Goal: Check status: Check status

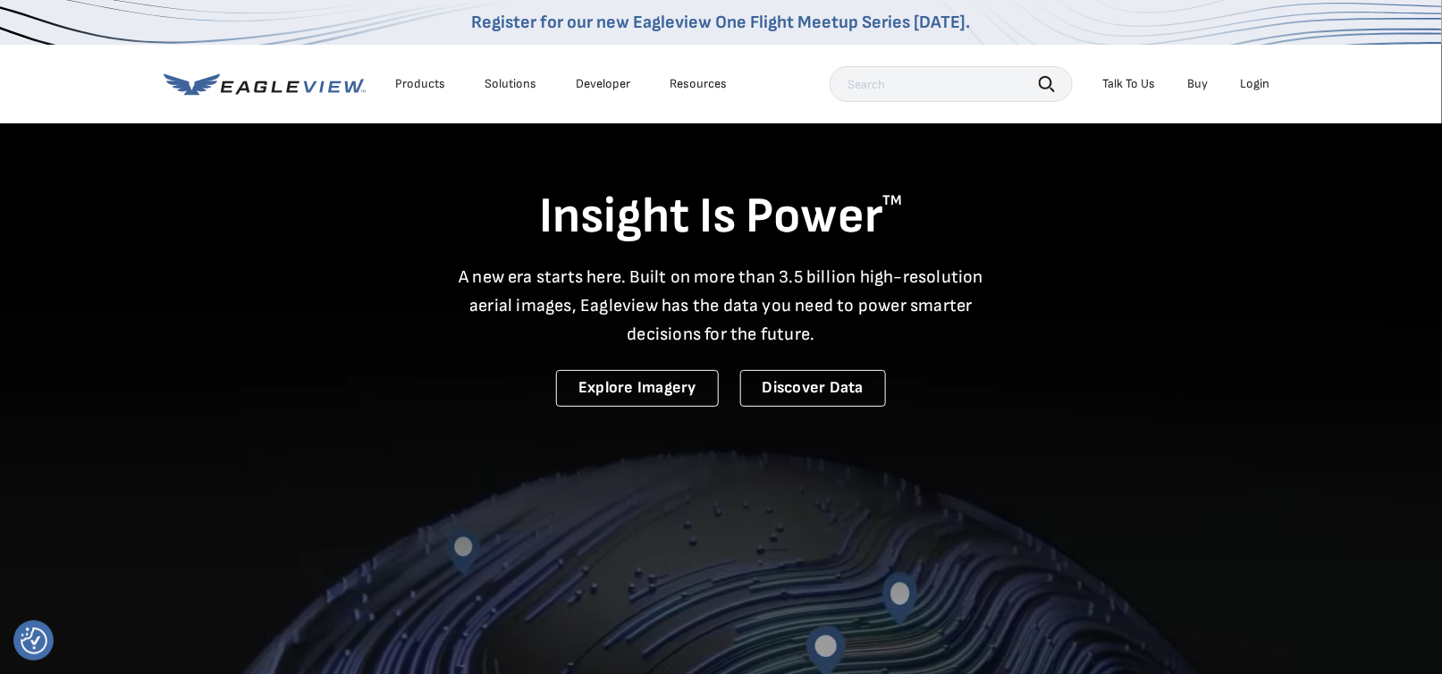
click at [1246, 80] on div "Login" at bounding box center [1256, 84] width 30 height 16
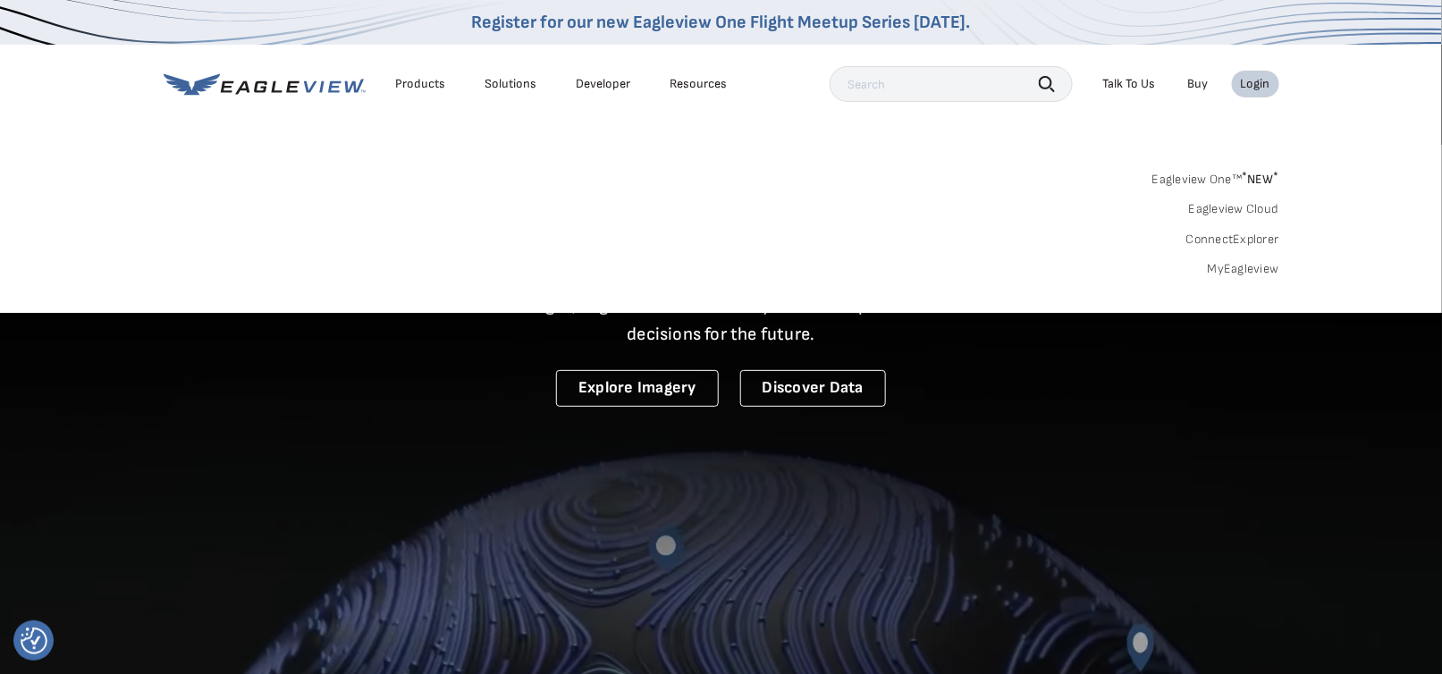
click at [1227, 267] on link "MyEagleview" at bounding box center [1244, 269] width 72 height 16
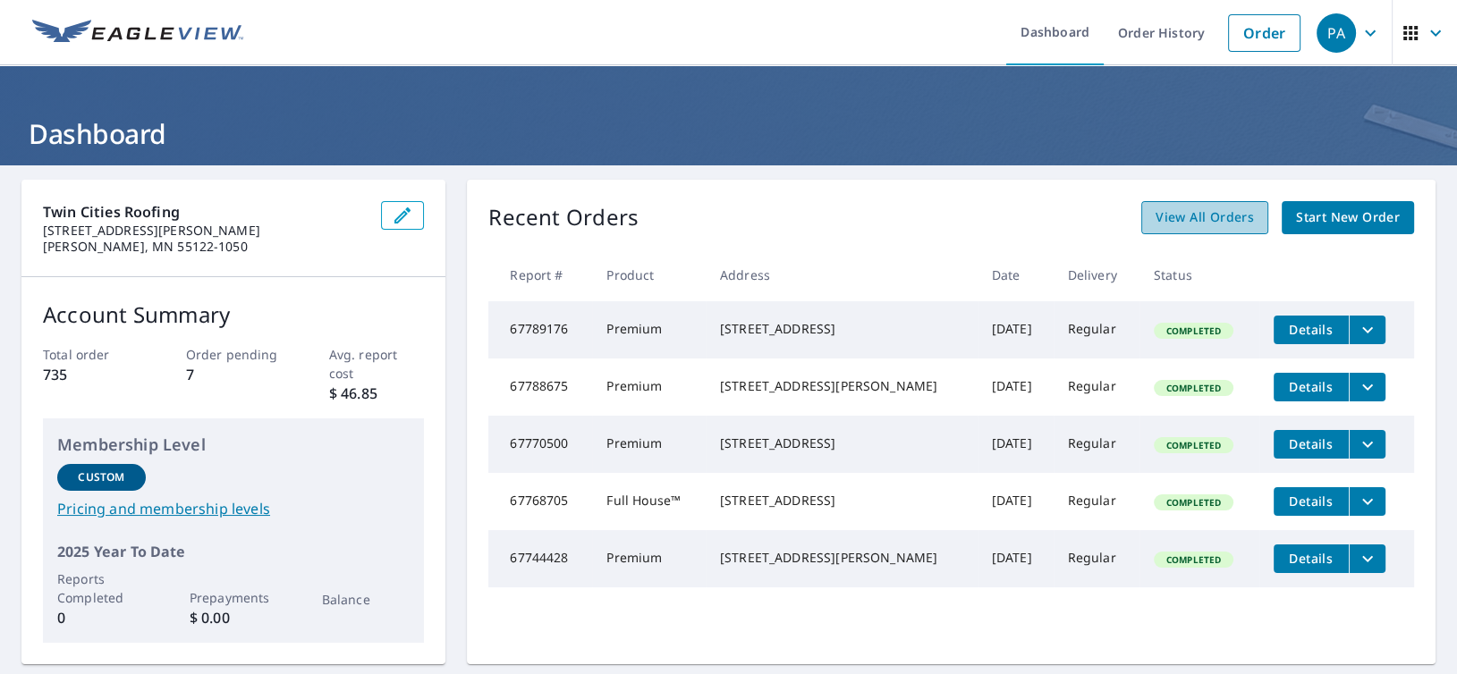
click at [1201, 209] on span "View All Orders" at bounding box center [1204, 218] width 98 height 22
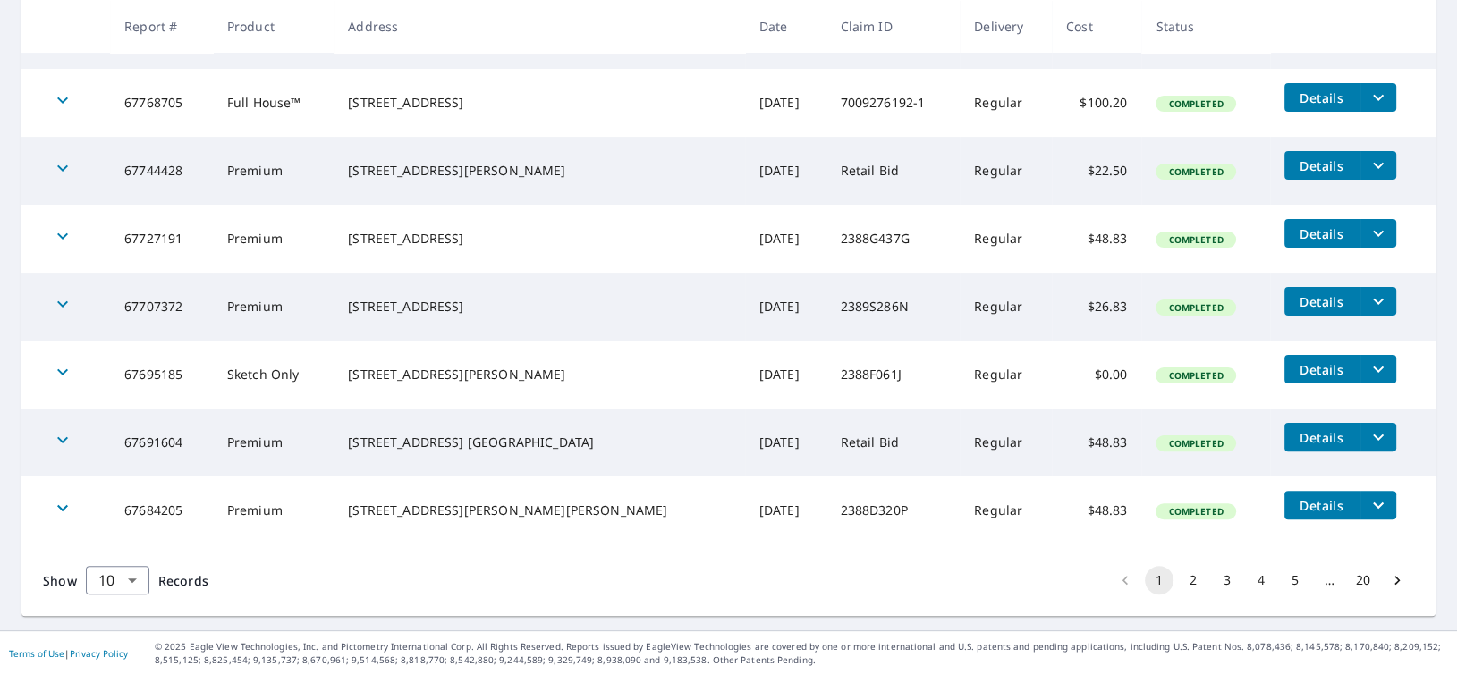
scroll to position [531, 0]
click at [1390, 574] on icon "Go to next page" at bounding box center [1397, 580] width 18 height 18
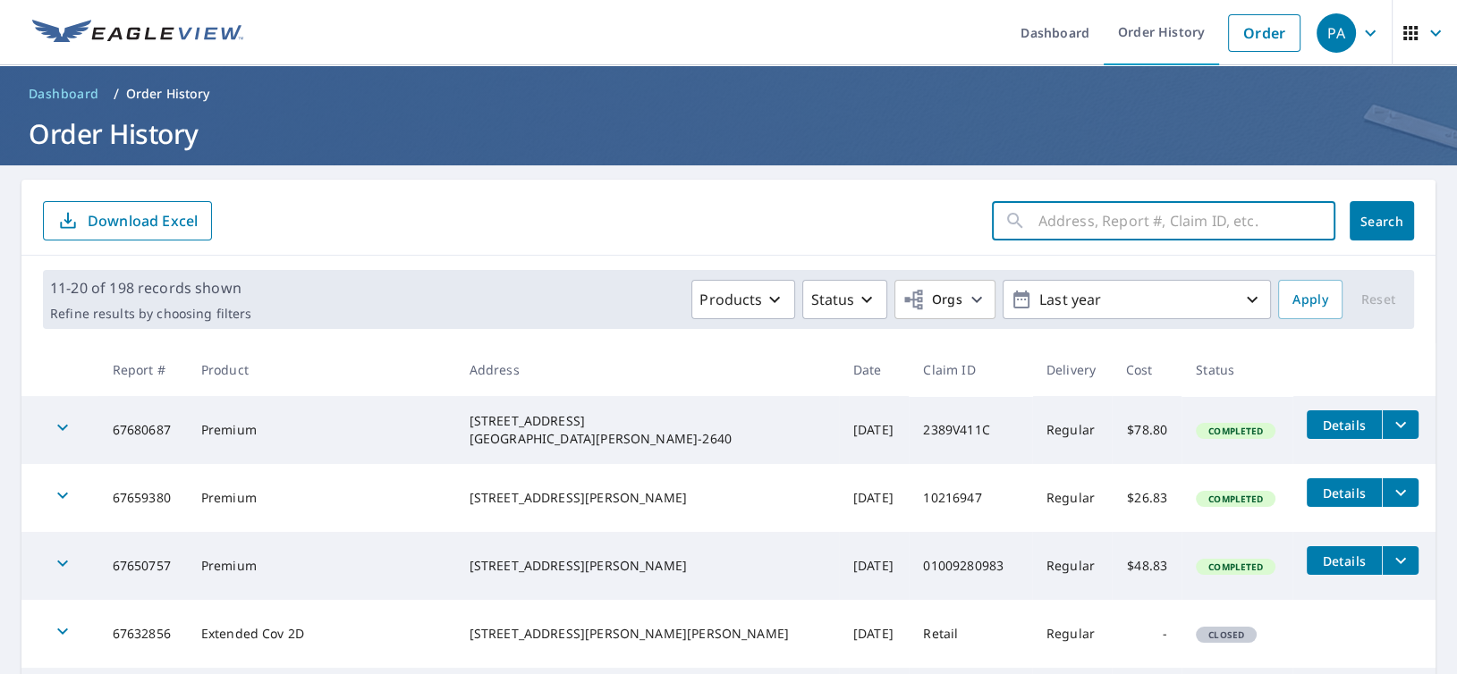
click at [1079, 223] on input "text" at bounding box center [1186, 221] width 297 height 50
type input "833"
click button "Search" at bounding box center [1381, 220] width 64 height 39
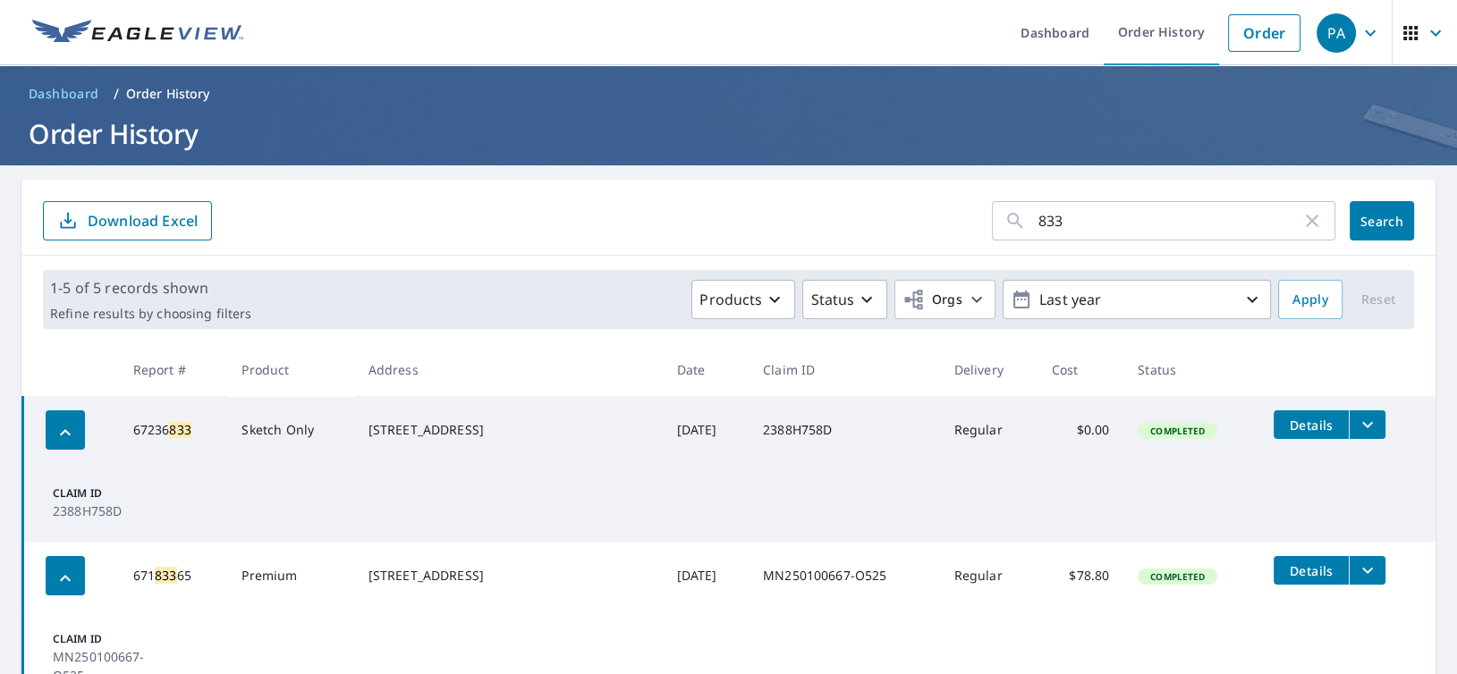
scroll to position [358, 0]
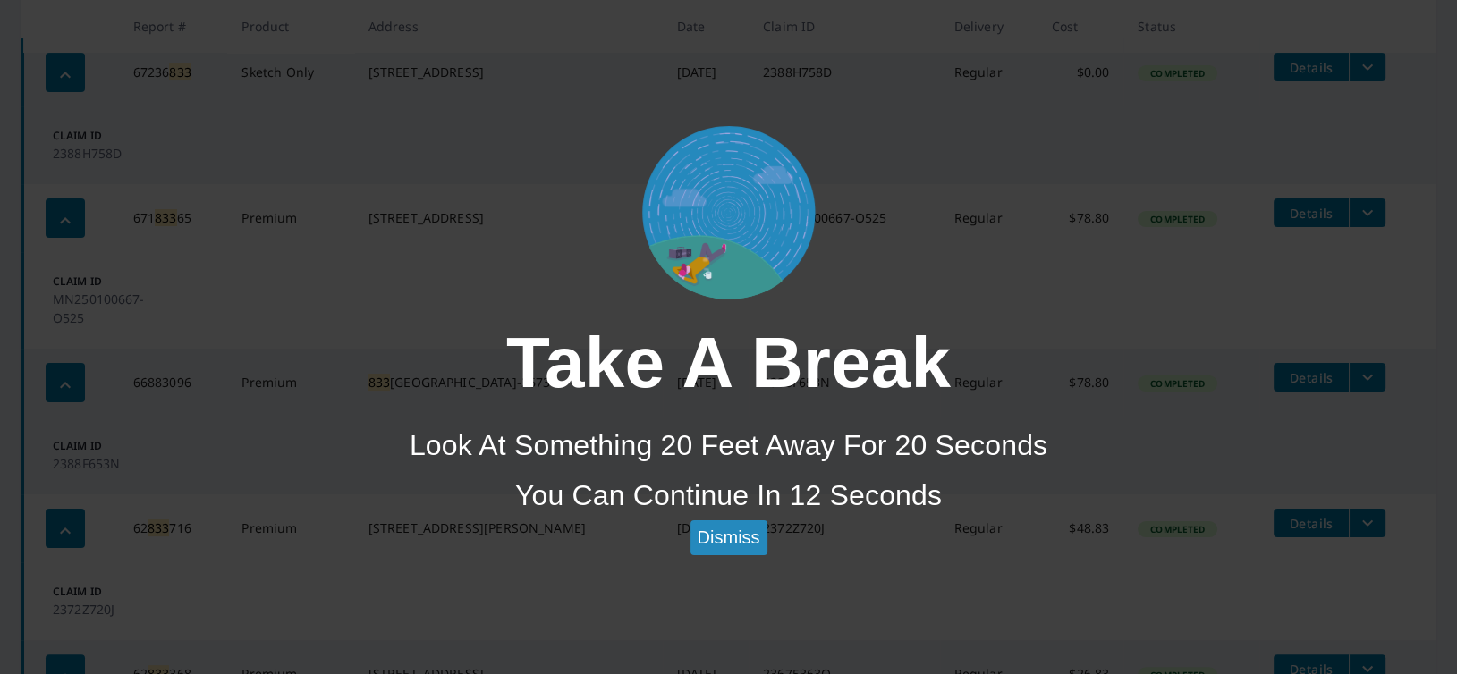
click at [548, 103] on div "Take a break Look at Something 20 Feet Away For 20 Seconds You can continue in …" at bounding box center [728, 337] width 1457 height 674
click at [730, 537] on button "Dismiss" at bounding box center [728, 537] width 77 height 35
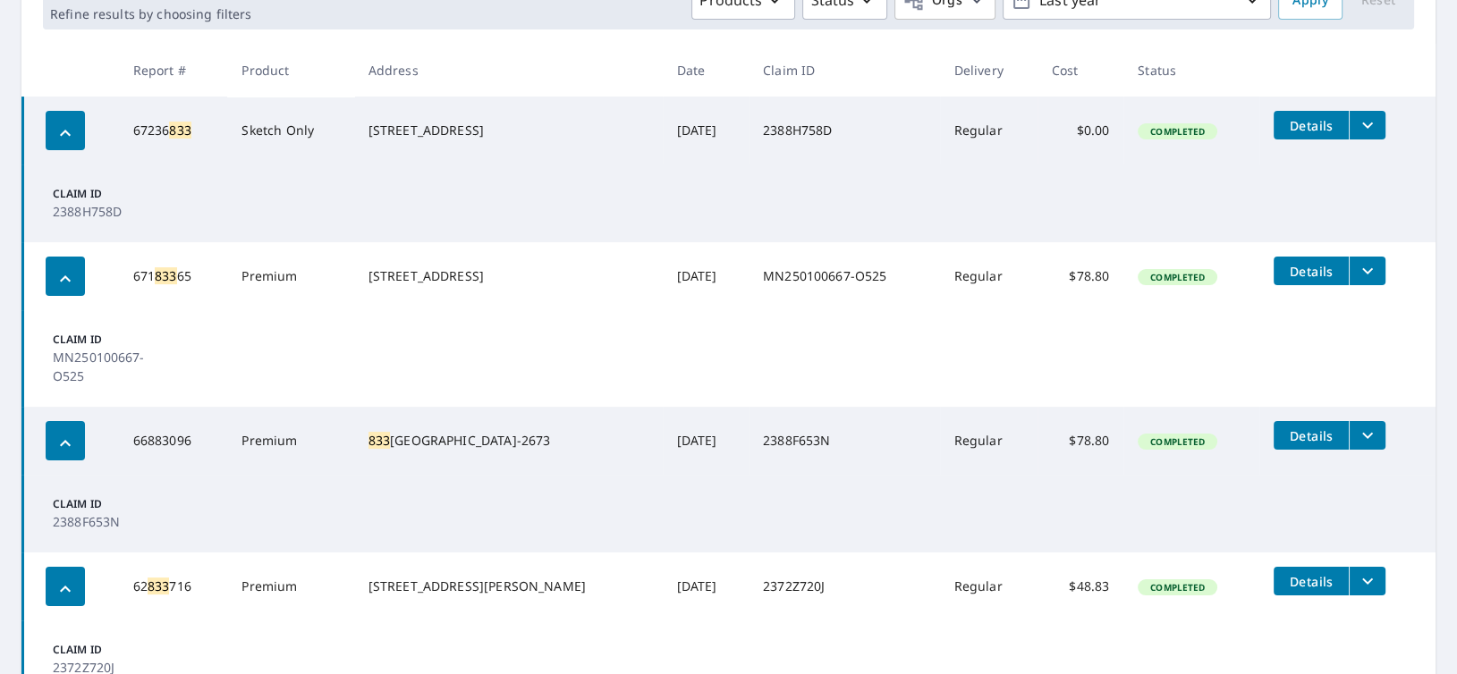
scroll to position [268, 0]
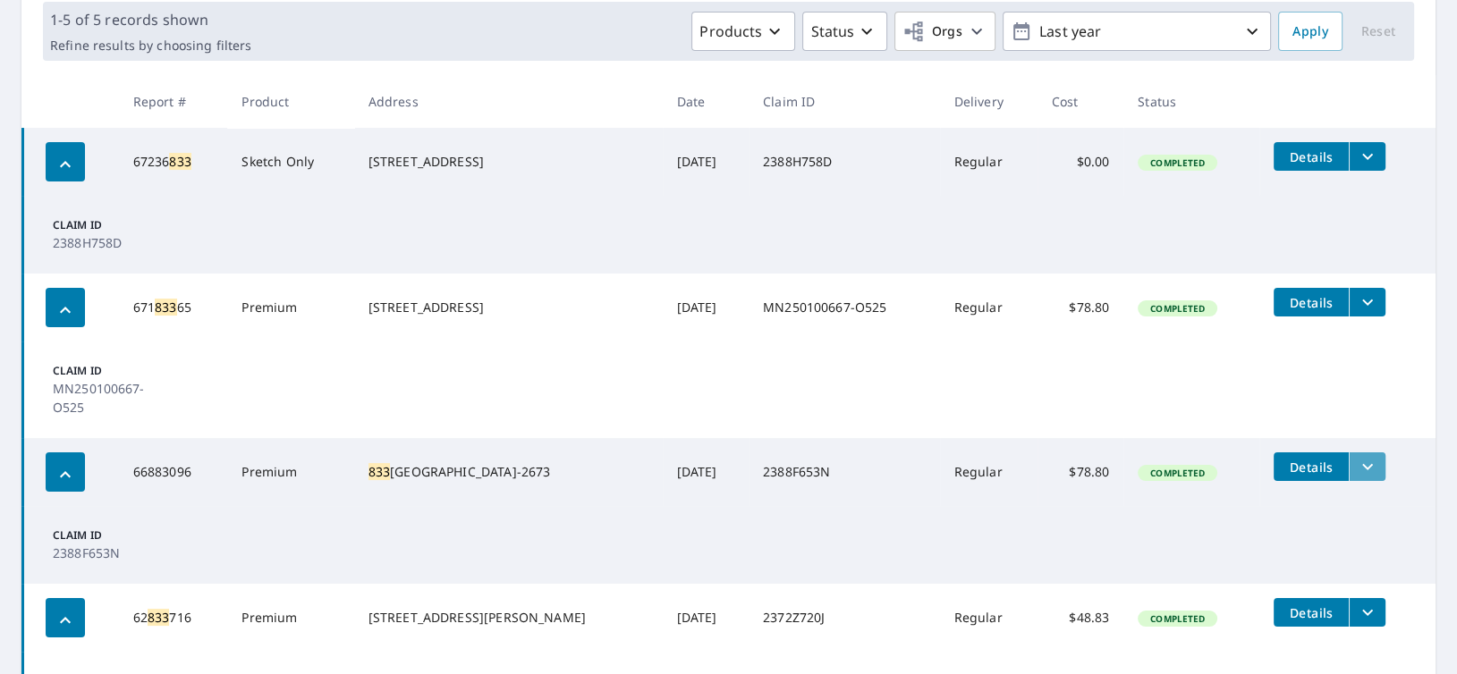
click at [1356, 472] on icon "filesDropdownBtn-66883096" at bounding box center [1366, 466] width 21 height 21
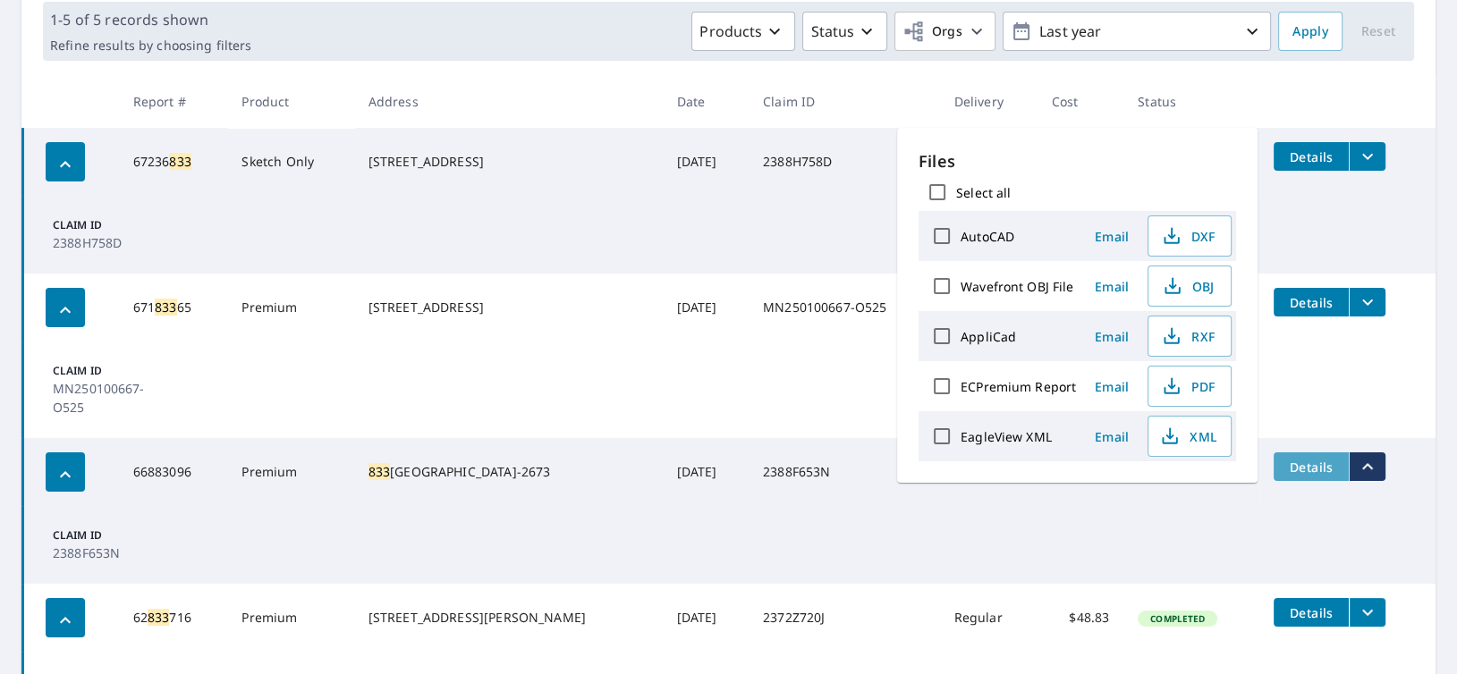
click at [1284, 472] on span "Details" at bounding box center [1311, 467] width 54 height 17
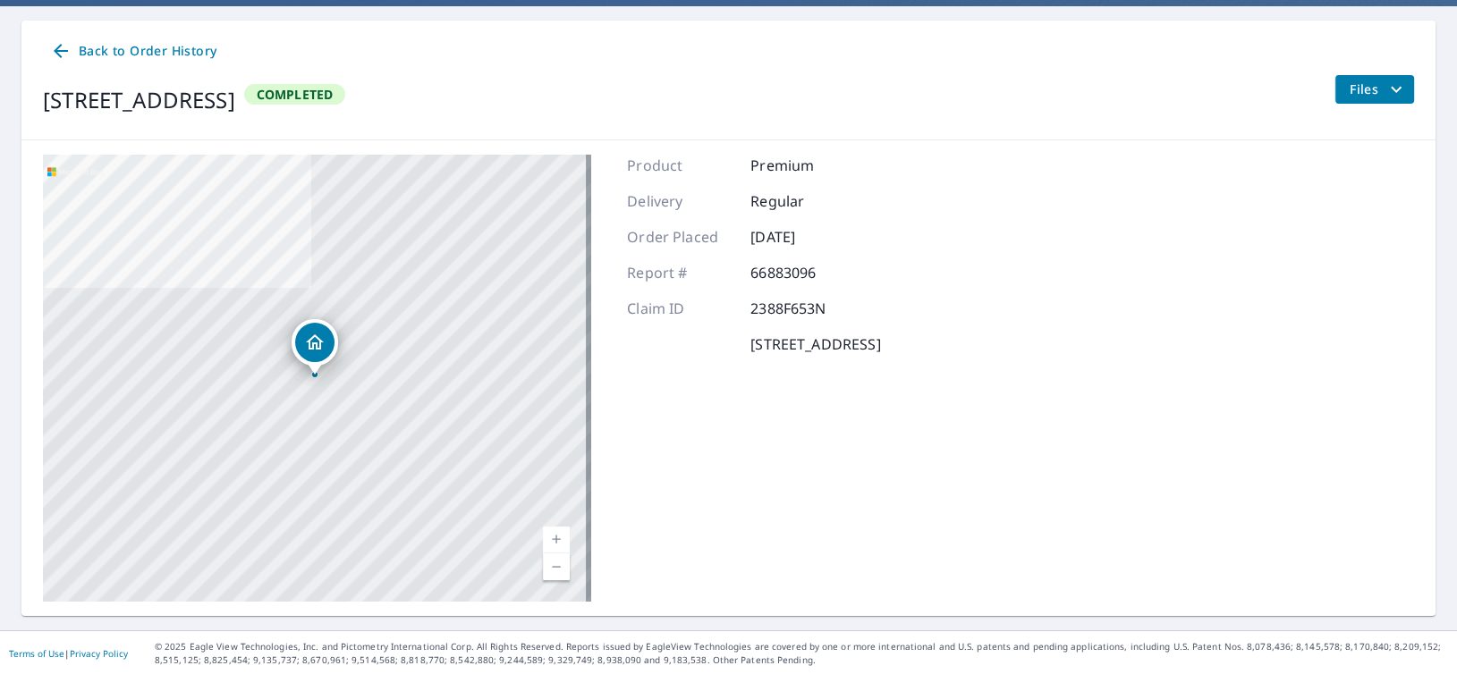
click at [1364, 15] on main "Back to Order History [STREET_ADDRESS] Completed Files [STREET_ADDRESS]-[STREET…" at bounding box center [728, 318] width 1457 height 624
click at [95, 43] on span "Back to Order History" at bounding box center [133, 51] width 166 height 22
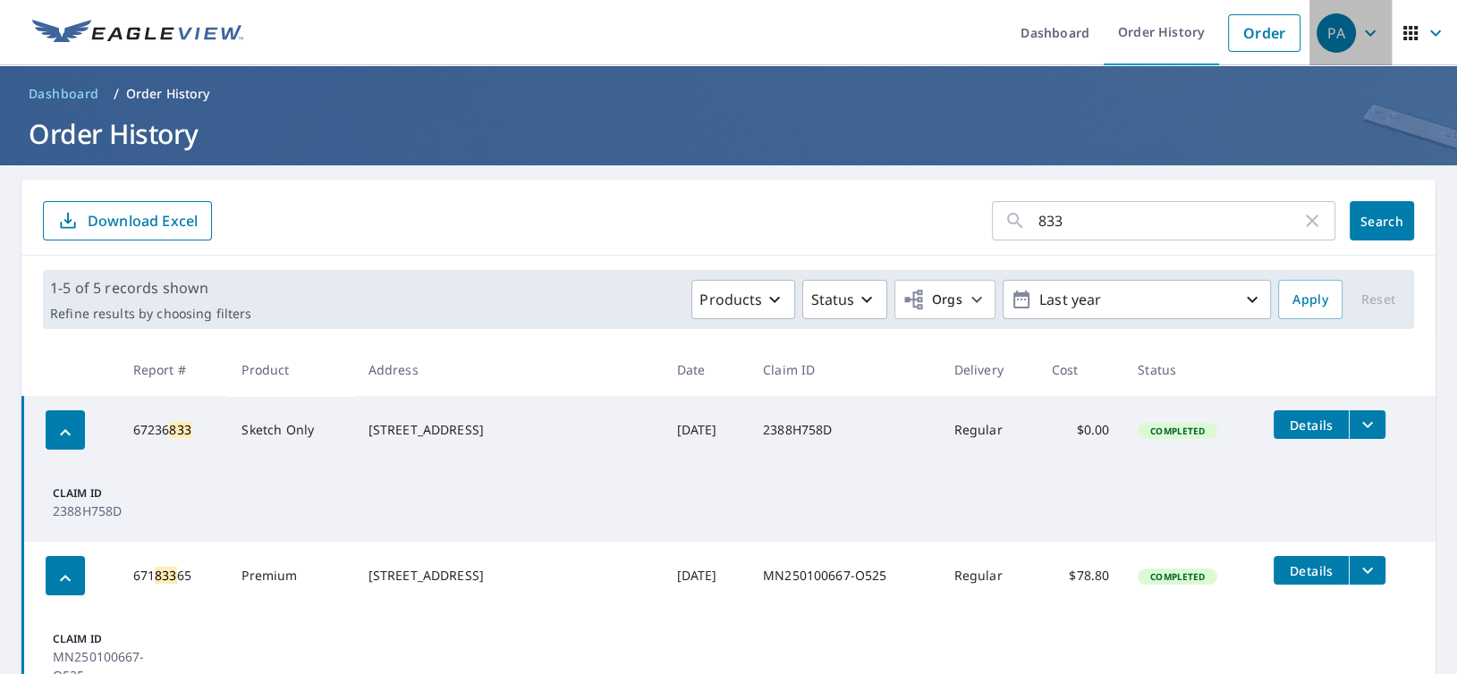
click at [1327, 37] on div "PA" at bounding box center [1335, 32] width 39 height 39
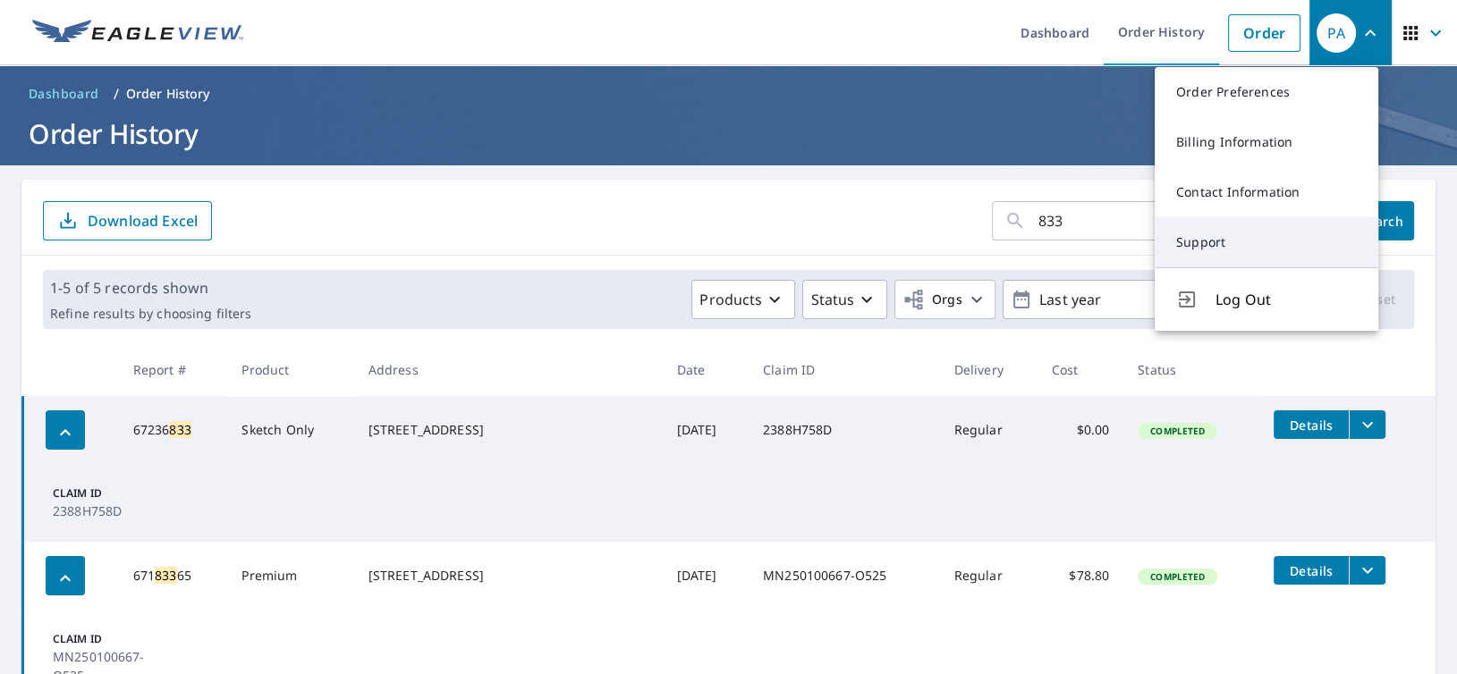
click at [1253, 230] on link "Support" at bounding box center [1266, 242] width 224 height 50
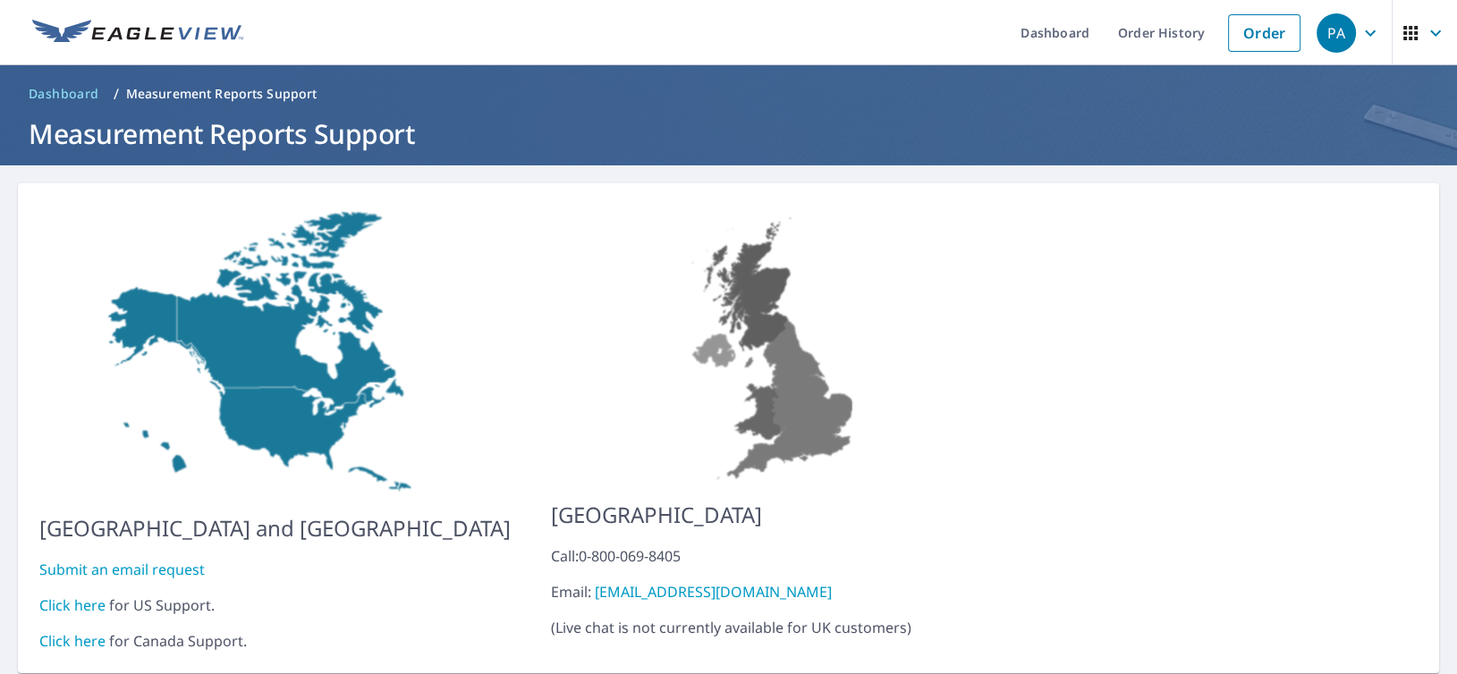
click at [80, 595] on link "Click here" at bounding box center [72, 605] width 66 height 20
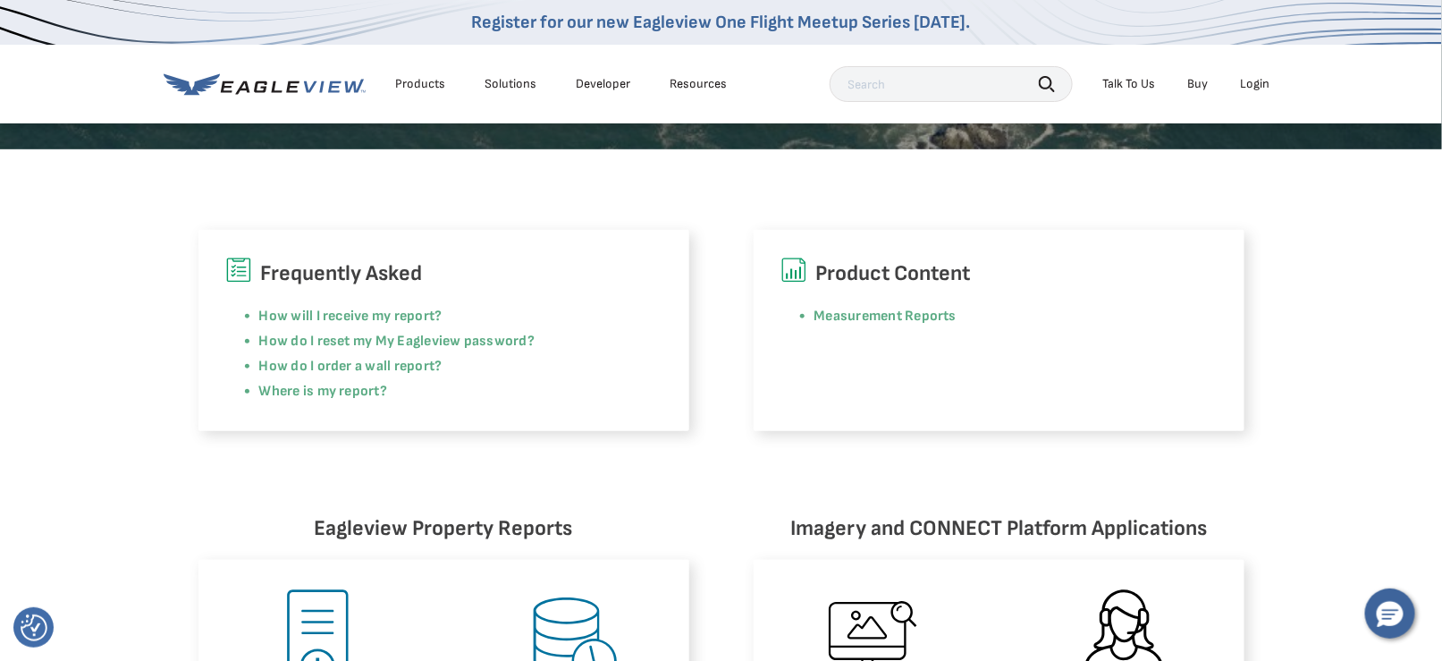
scroll to position [447, 0]
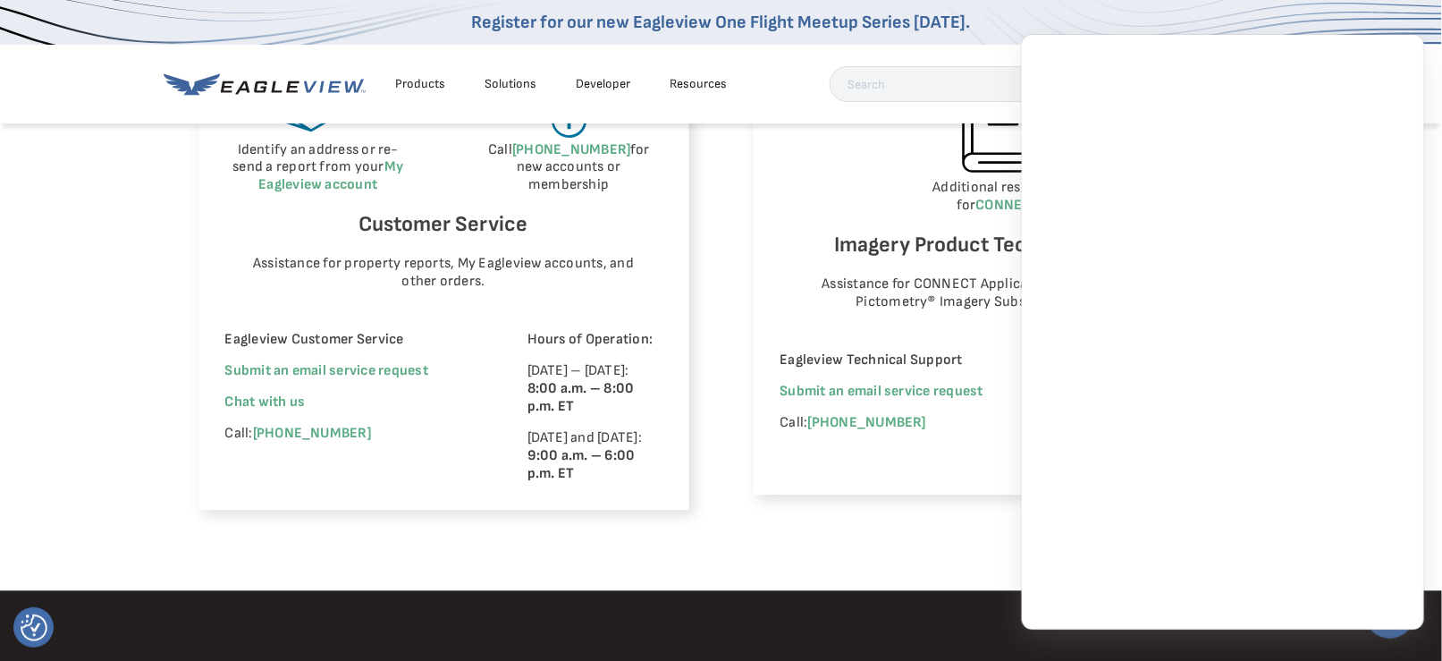
scroll to position [1162, 0]
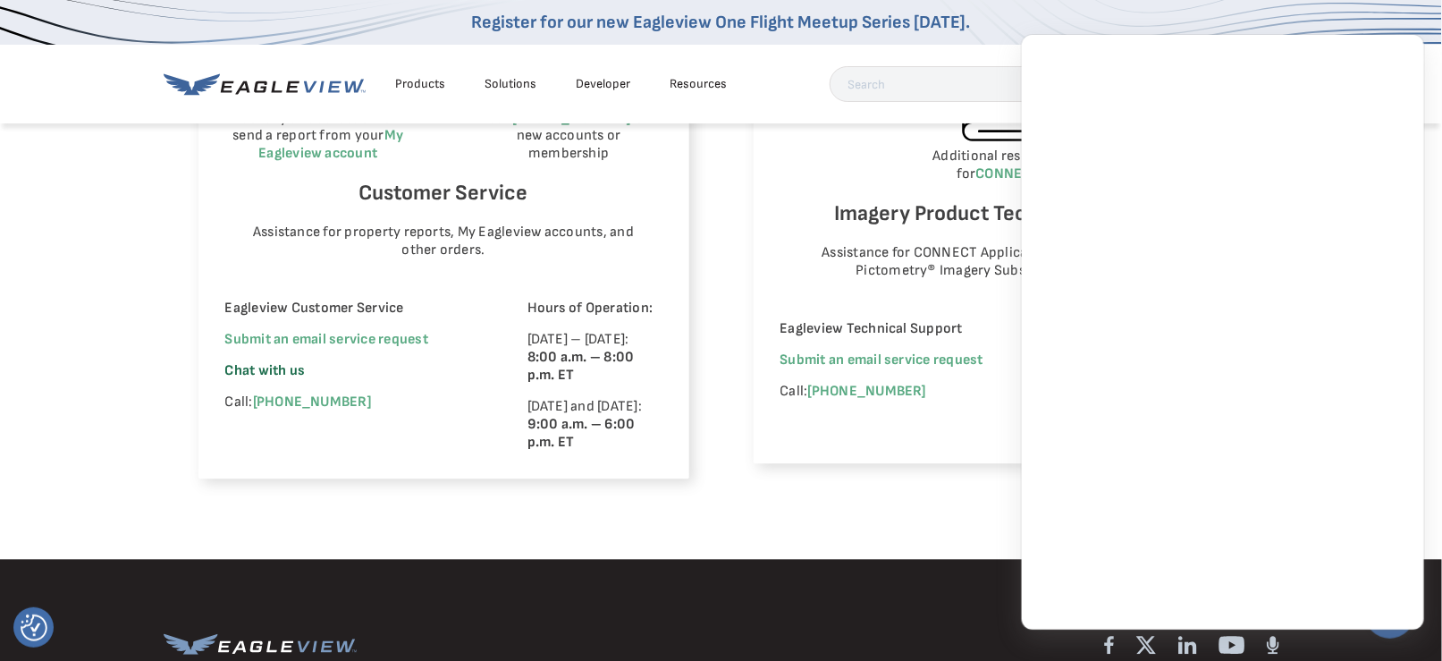
click at [261, 364] on span "Chat with us" at bounding box center [265, 371] width 80 height 17
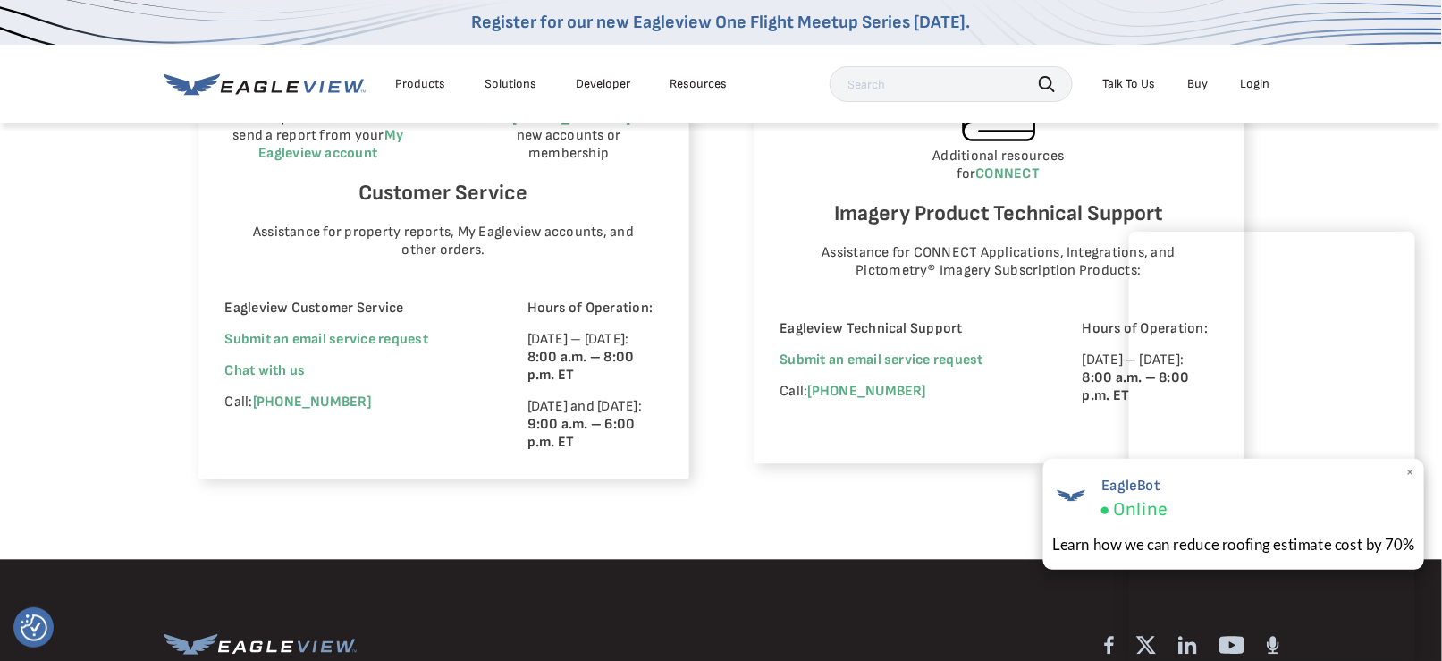
click at [1410, 474] on span "×" at bounding box center [1411, 472] width 10 height 19
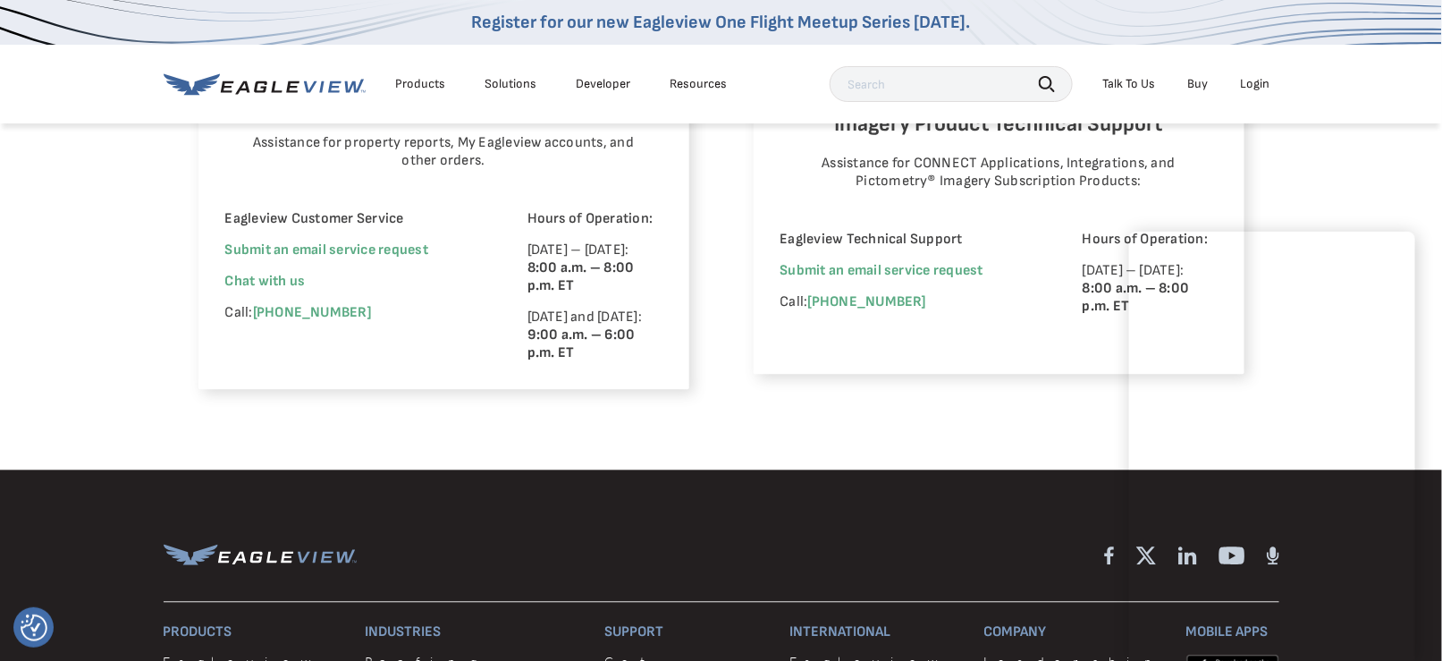
scroll to position [1341, 0]
